Goal: Task Accomplishment & Management: Use online tool/utility

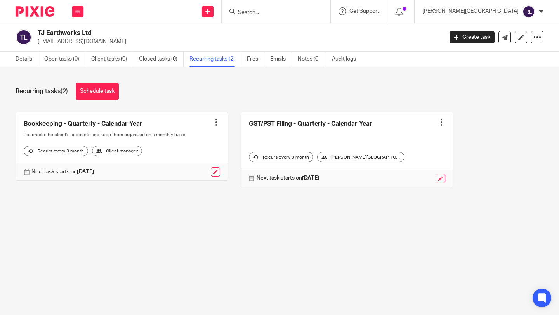
click at [307, 14] on input "Search" at bounding box center [272, 12] width 70 height 7
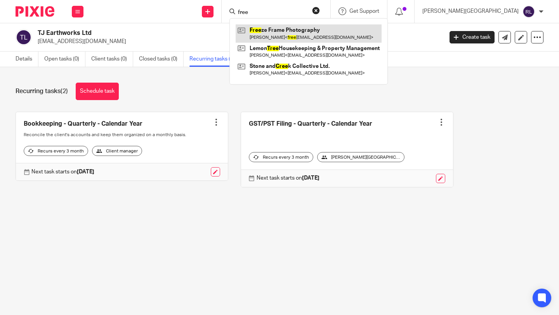
type input "free"
click at [319, 32] on link at bounding box center [309, 33] width 146 height 18
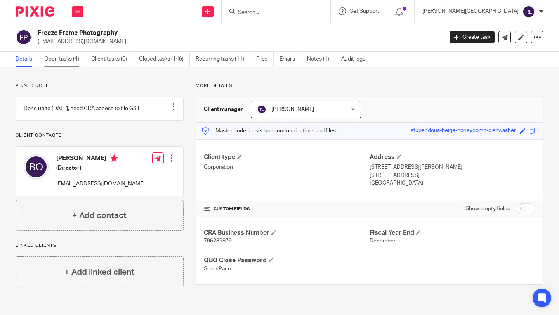
click at [67, 61] on link "Open tasks (4)" at bounding box center [64, 59] width 41 height 15
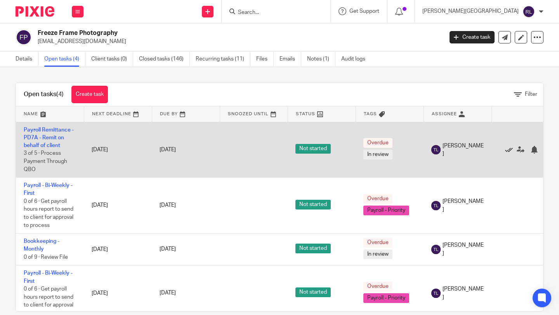
click at [509, 150] on icon at bounding box center [509, 150] width 8 height 8
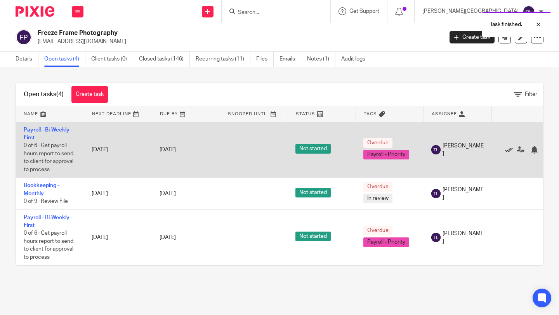
click at [507, 149] on icon at bounding box center [509, 150] width 8 height 8
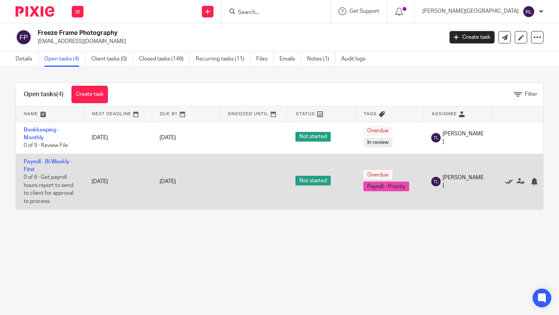
click at [509, 183] on icon at bounding box center [509, 182] width 8 height 8
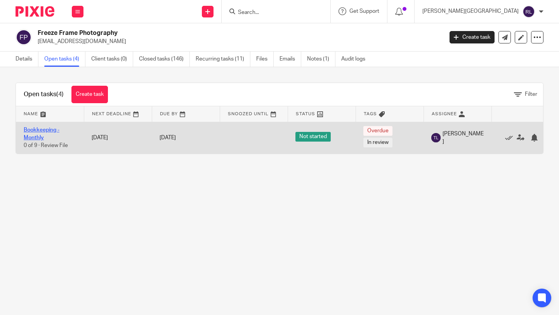
click at [39, 131] on link "Bookkeeping - Monthly" at bounding box center [42, 133] width 36 height 13
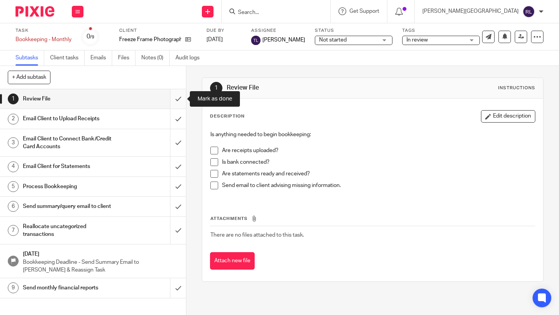
click at [180, 96] on input "submit" at bounding box center [93, 98] width 186 height 19
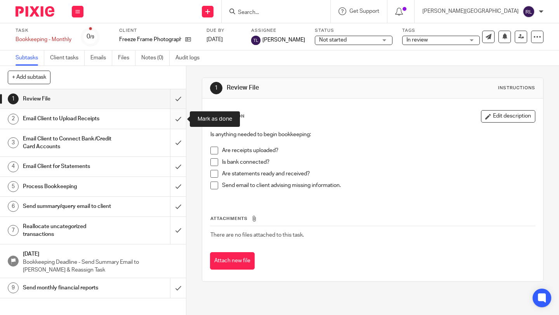
click at [179, 119] on input "submit" at bounding box center [93, 118] width 186 height 19
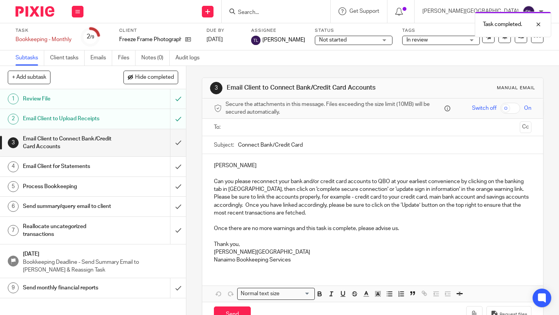
click at [179, 141] on input "submit" at bounding box center [93, 143] width 186 height 28
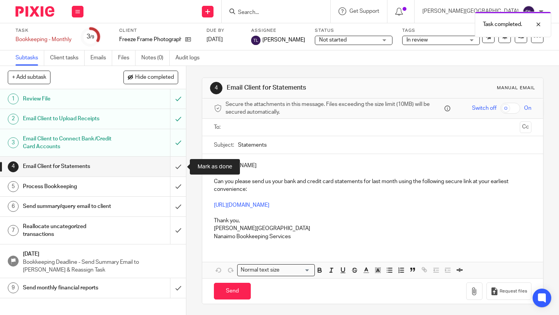
click at [176, 167] on input "submit" at bounding box center [93, 166] width 186 height 19
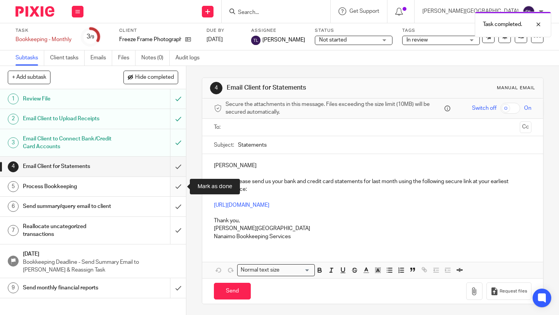
click at [178, 185] on input "submit" at bounding box center [93, 186] width 186 height 19
click at [179, 202] on input "submit" at bounding box center [93, 206] width 186 height 19
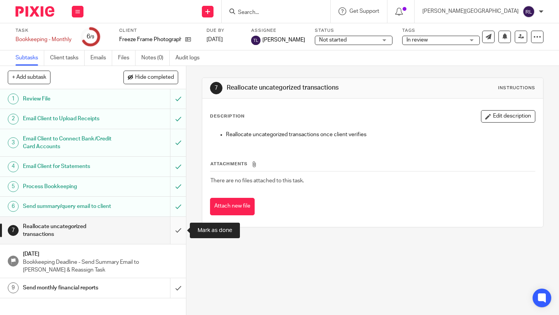
click at [179, 234] on input "submit" at bounding box center [93, 231] width 186 height 28
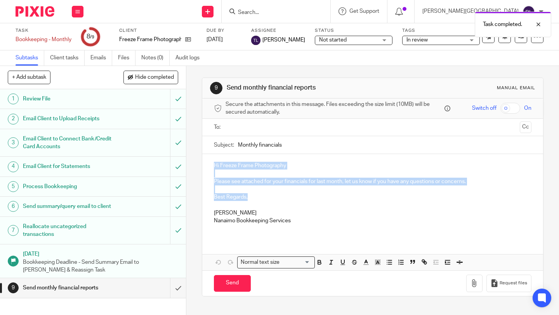
drag, startPoint x: 251, startPoint y: 197, endPoint x: 212, endPoint y: 163, distance: 51.5
click at [212, 163] on div "Hi Freeze Frame Photography Please see attached for your financials for last mo…" at bounding box center [372, 196] width 341 height 84
copy div "Hi Freeze Frame Photography Please see attached for your financials for last mo…"
